Goal: Navigation & Orientation: Find specific page/section

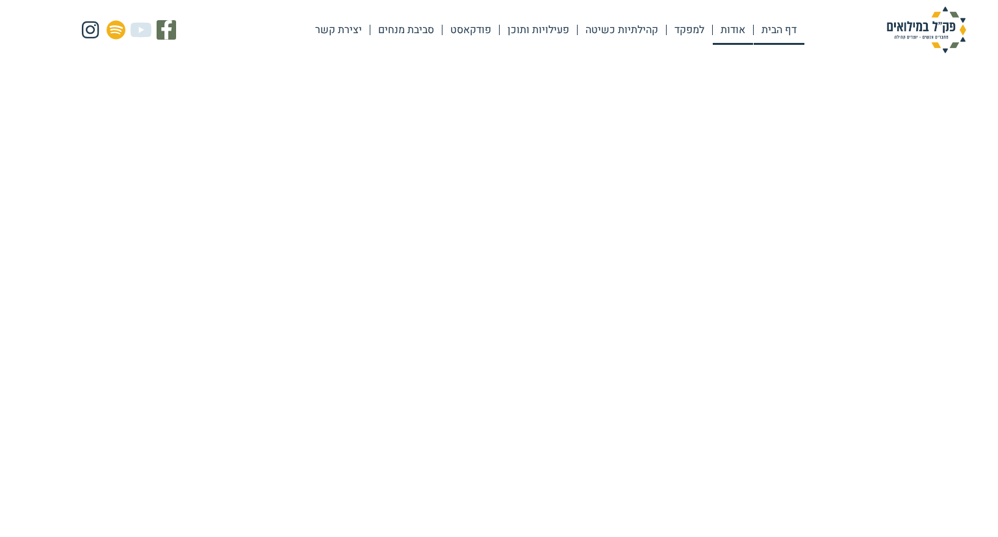
click at [728, 32] on link "אודות" at bounding box center [733, 30] width 40 height 30
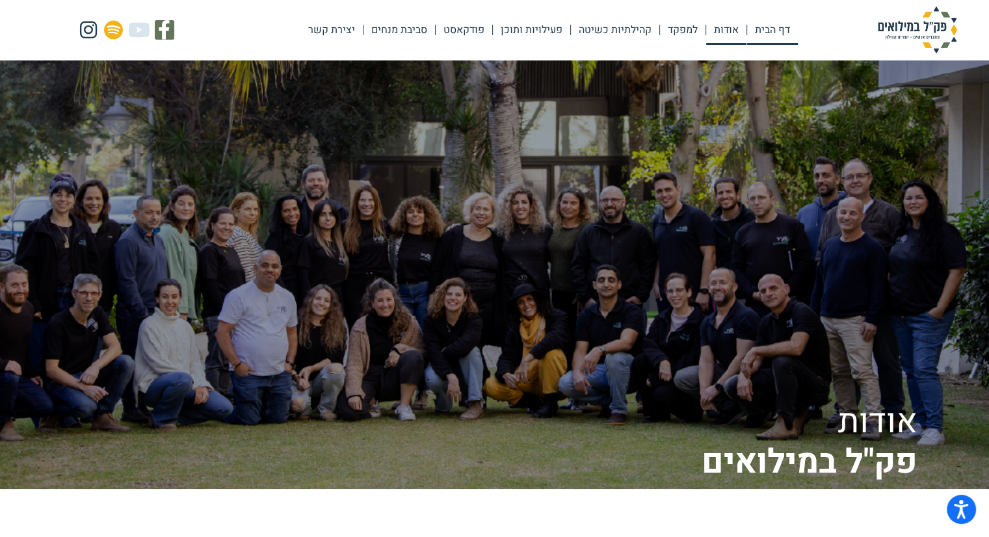
click at [773, 32] on link "דף הבית" at bounding box center [772, 30] width 51 height 30
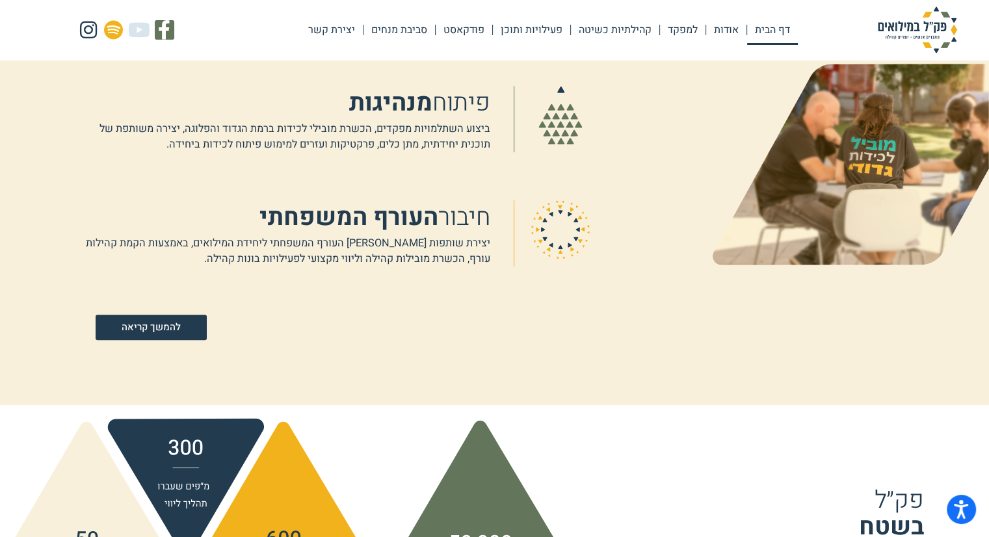
scroll to position [1056, 0]
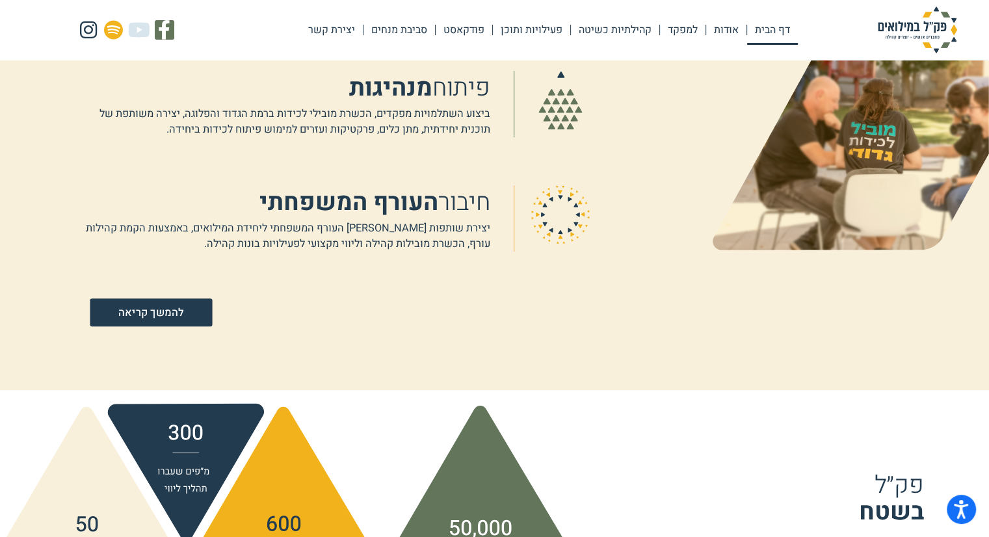
click at [160, 317] on span "להמשך קריאה" at bounding box center [150, 312] width 65 height 11
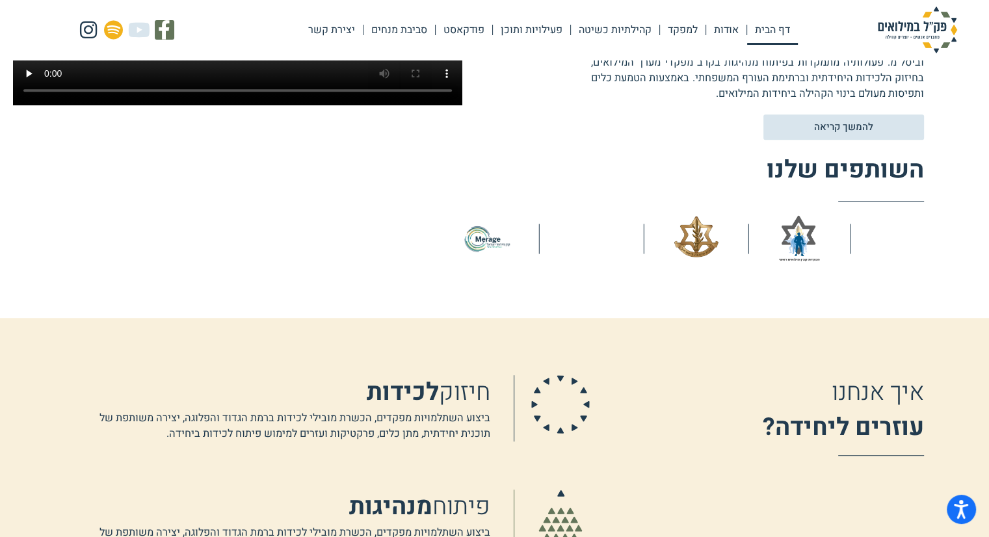
scroll to position [601, 0]
